Goal: Task Accomplishment & Management: Manage account settings

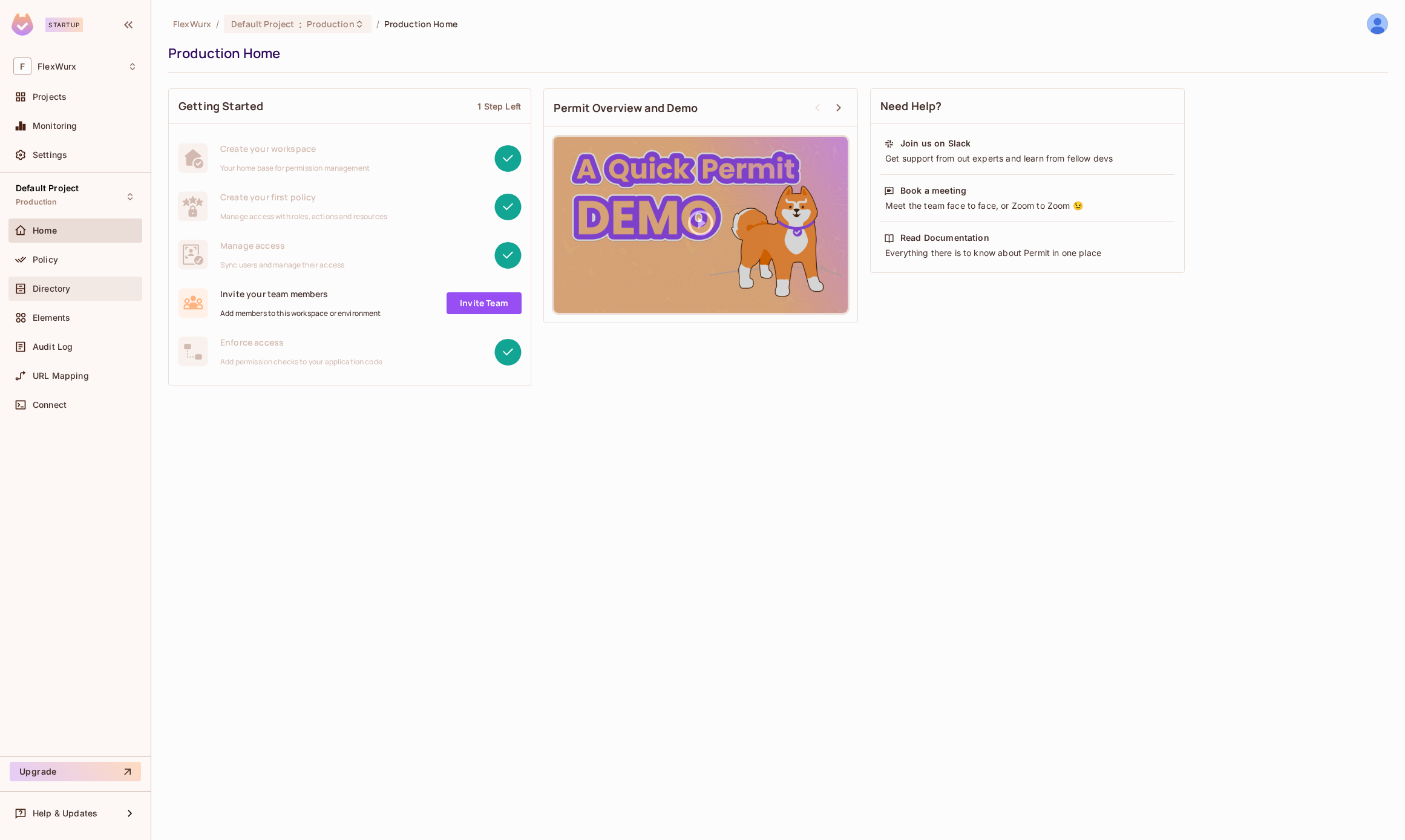
click at [56, 288] on span "Directory" at bounding box center [52, 289] width 38 height 10
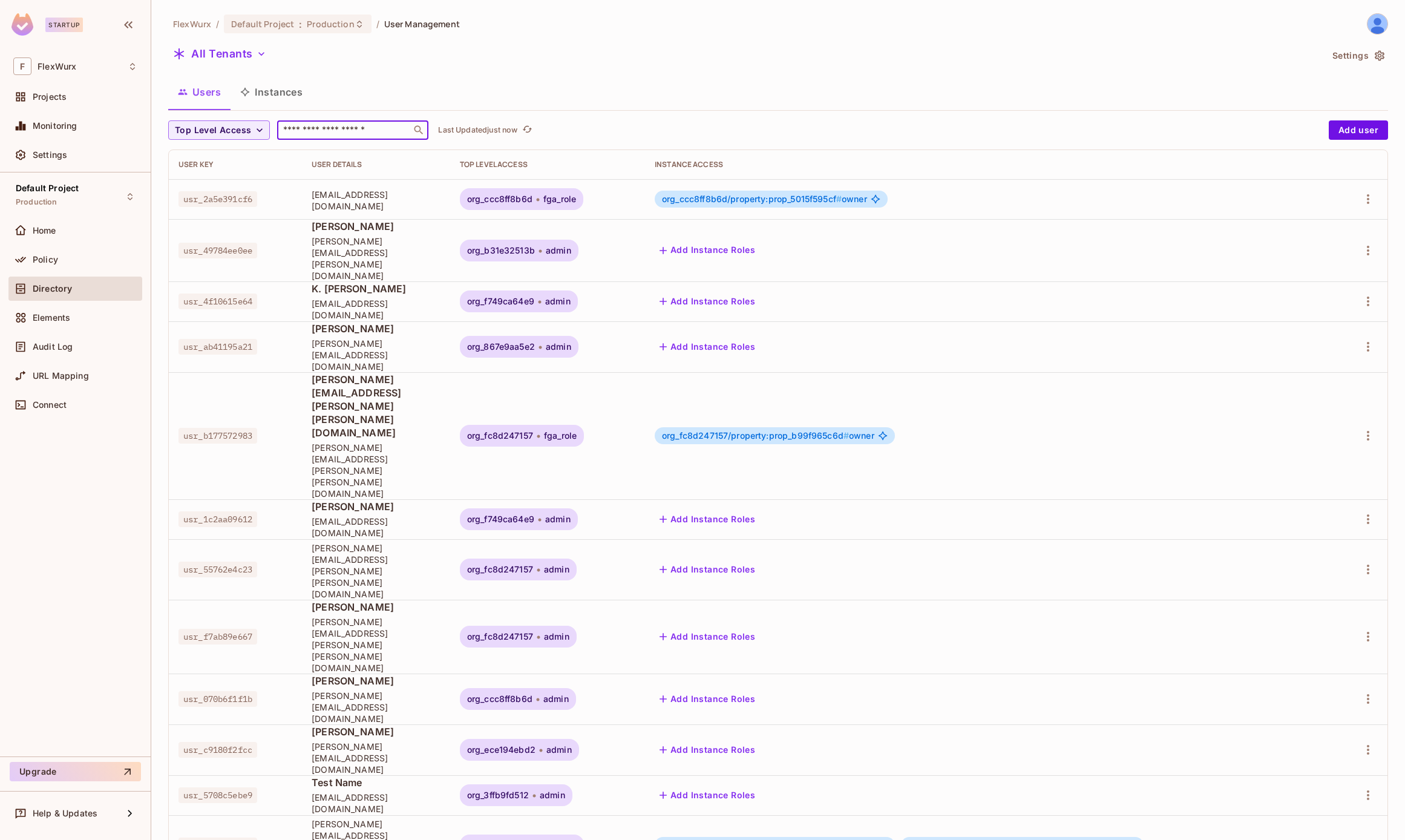
click at [335, 135] on input "text" at bounding box center [344, 130] width 127 height 12
paste input "**********"
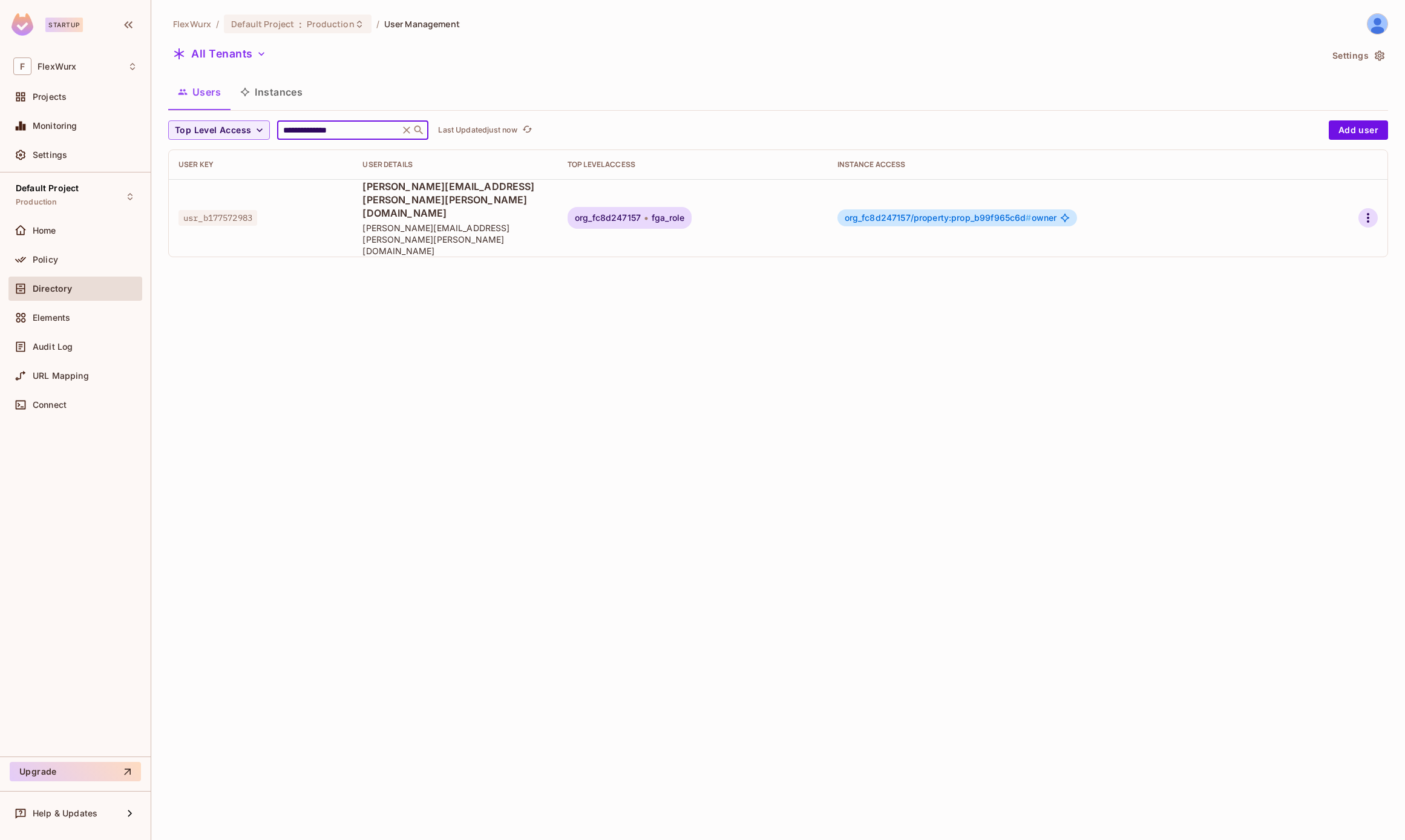
type input "**********"
click at [1366, 210] on icon "button" at bounding box center [1368, 217] width 14 height 14
click at [1366, 199] on div at bounding box center [702, 420] width 1405 height 840
click at [1366, 210] on icon "button" at bounding box center [1368, 217] width 14 height 14
click at [1366, 199] on div at bounding box center [702, 420] width 1405 height 840
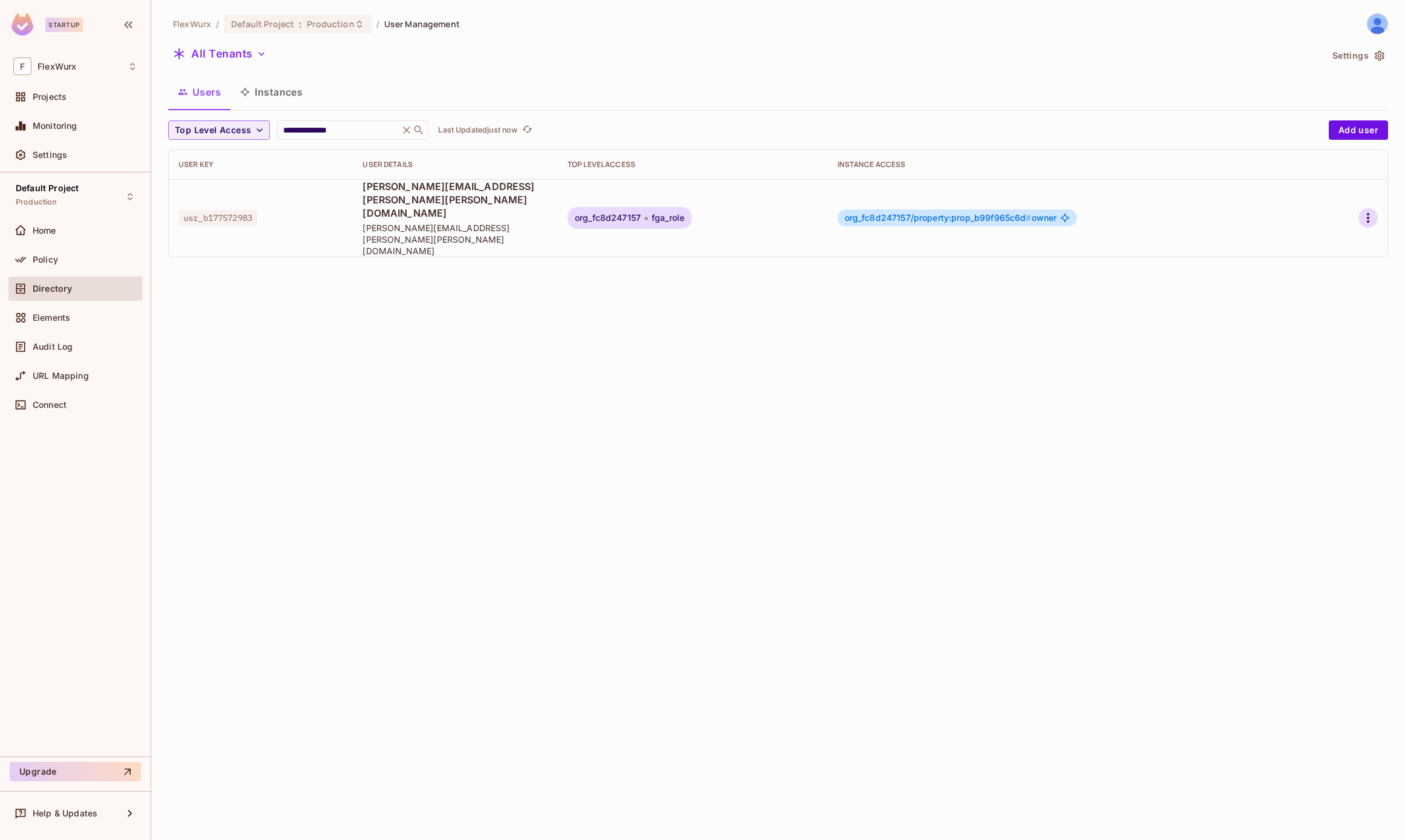
click at [1366, 210] on icon "button" at bounding box center [1368, 217] width 14 height 14
click at [1338, 228] on li "Edit" at bounding box center [1313, 227] width 113 height 27
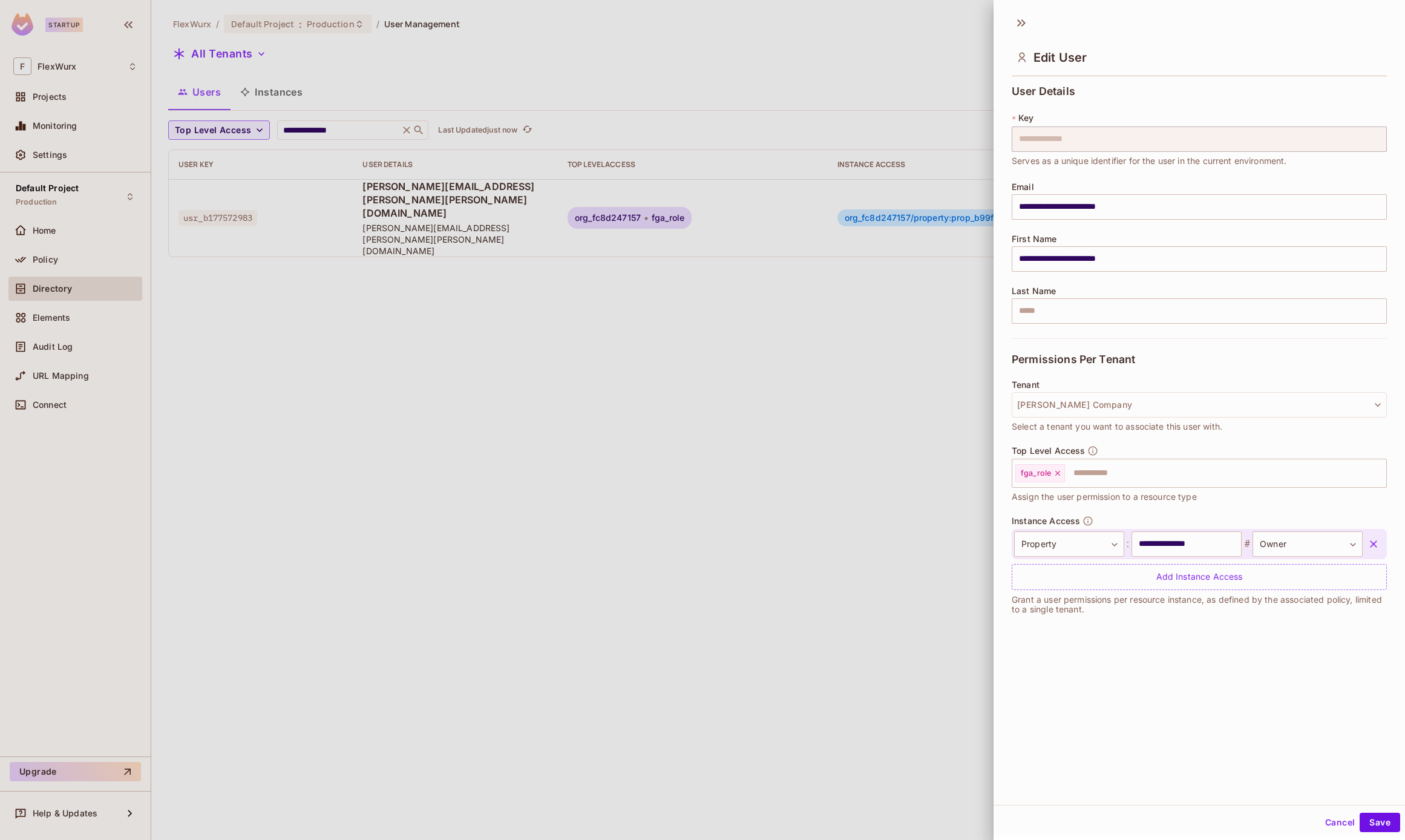
click at [1326, 817] on button "Cancel" at bounding box center [1340, 822] width 39 height 19
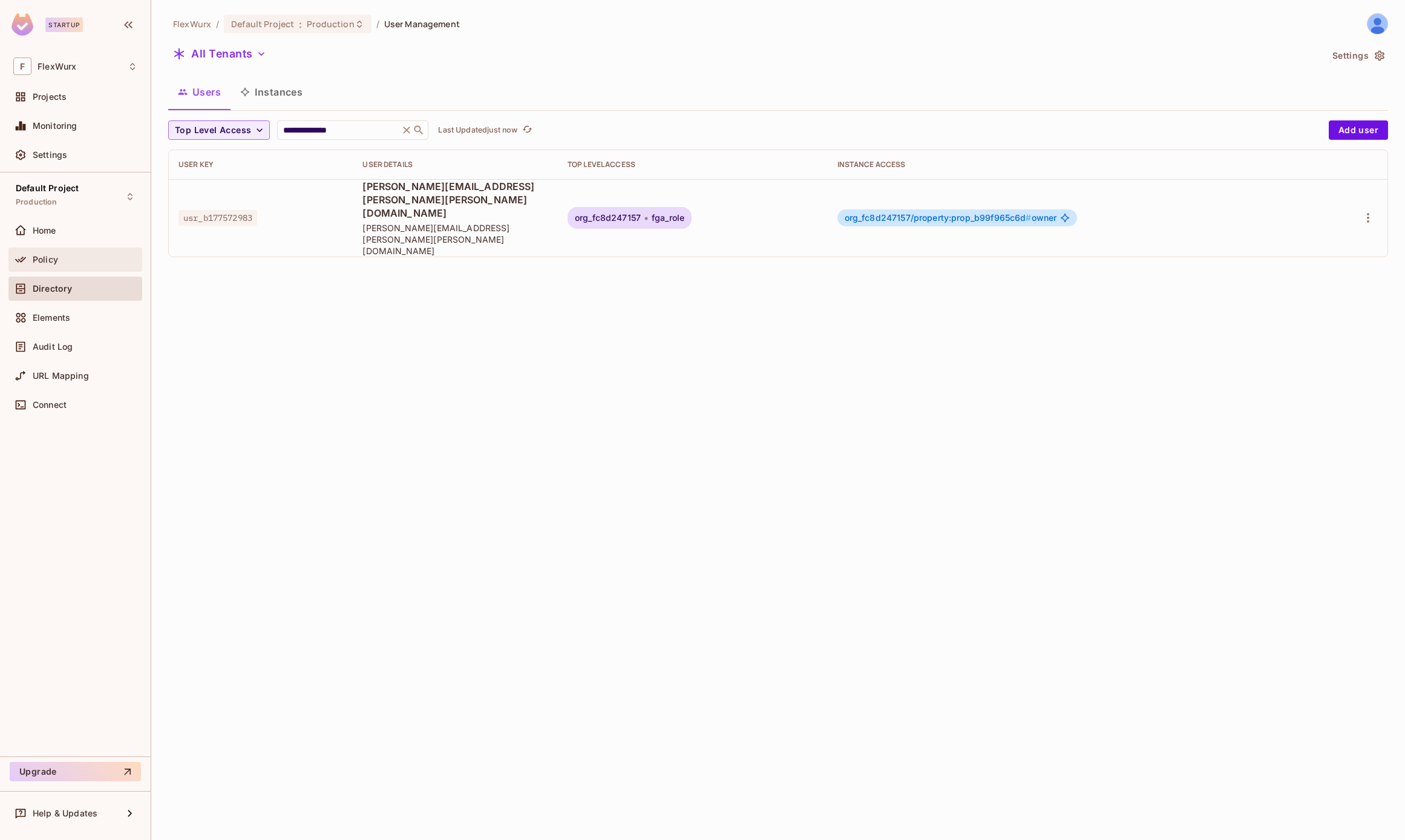
click at [63, 267] on div "Policy" at bounding box center [75, 259] width 134 height 24
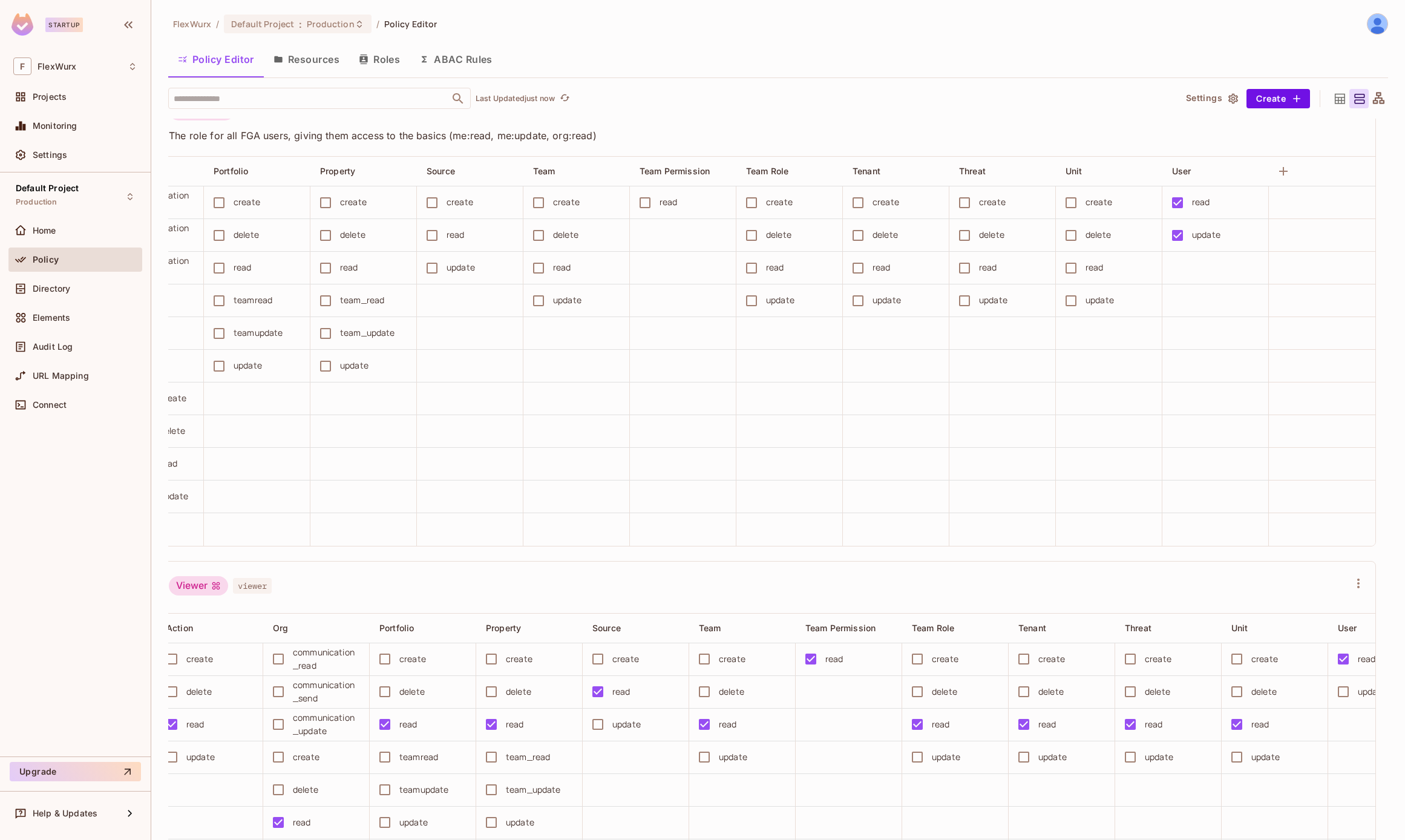
scroll to position [0, 193]
